Goal: Transaction & Acquisition: Purchase product/service

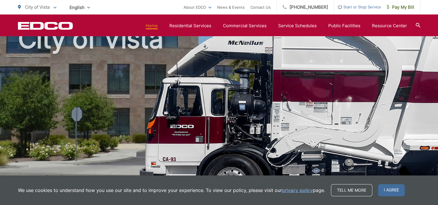
scroll to position [51, 0]
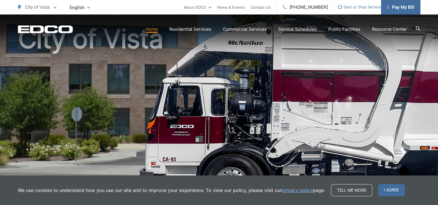
click at [397, 9] on span "Pay My Bill" at bounding box center [400, 7] width 27 height 7
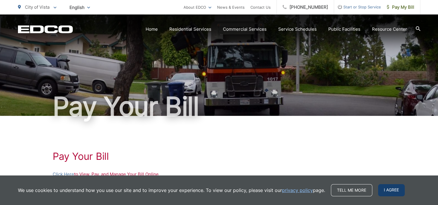
click at [384, 191] on span "I agree" at bounding box center [391, 190] width 27 height 12
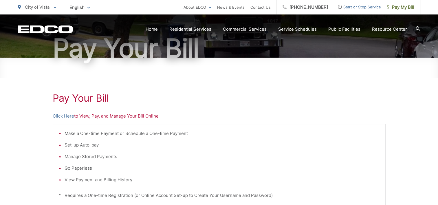
scroll to position [58, 0]
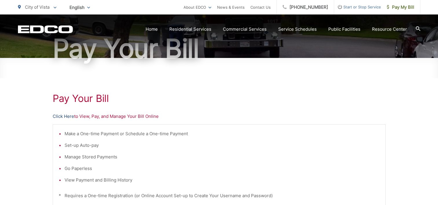
click at [66, 116] on link "Click Here" at bounding box center [63, 116] width 21 height 7
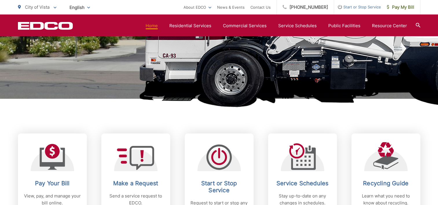
scroll to position [154, 0]
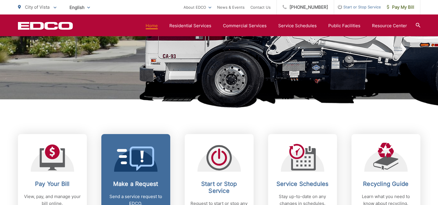
click at [139, 165] on icon at bounding box center [136, 158] width 38 height 24
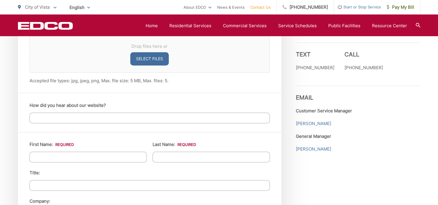
scroll to position [449, 0]
